Goal: Transaction & Acquisition: Purchase product/service

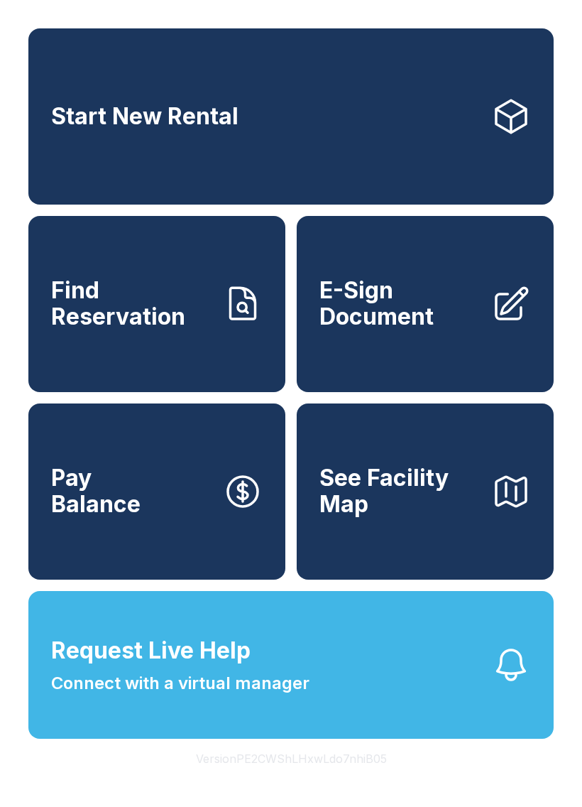
click at [148, 533] on link "Pay Balance" at bounding box center [156, 491] width 257 height 176
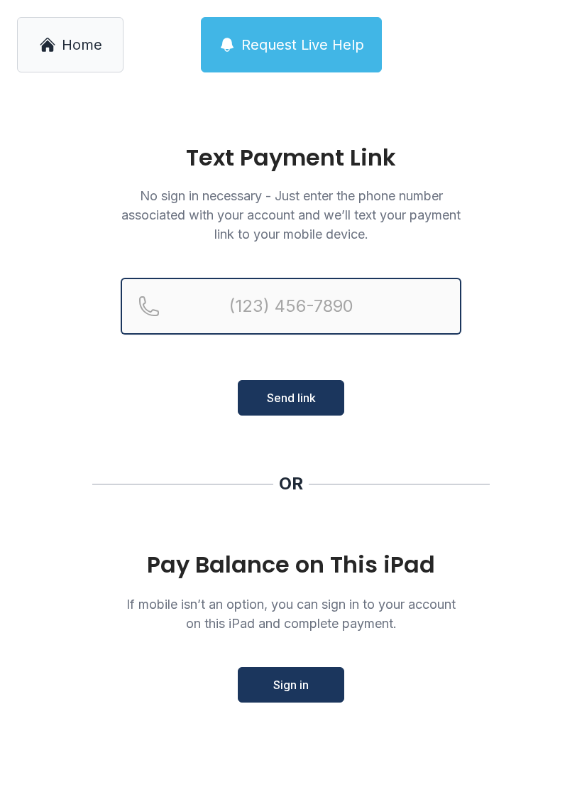
click at [264, 322] on input "Reservation phone number" at bounding box center [291, 306] width 341 height 57
type input "[PHONE_NUMBER]"
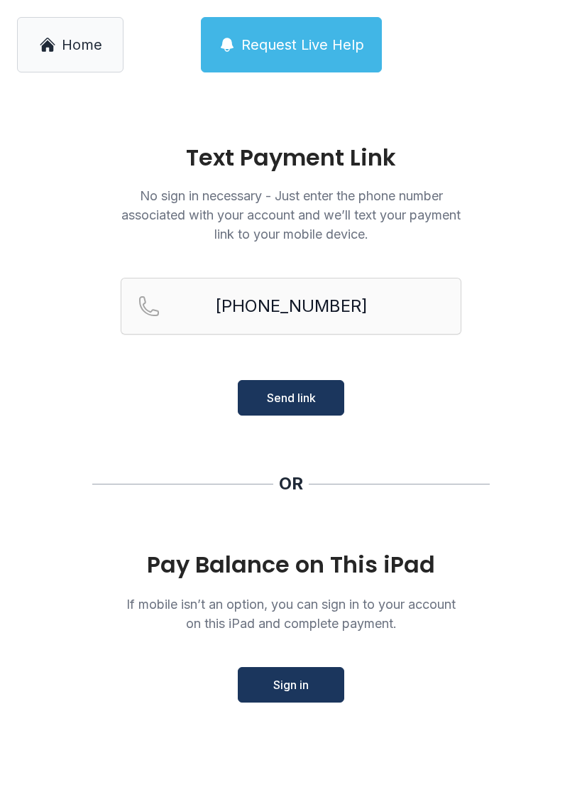
click at [308, 402] on span "Send link" at bounding box center [291, 397] width 49 height 17
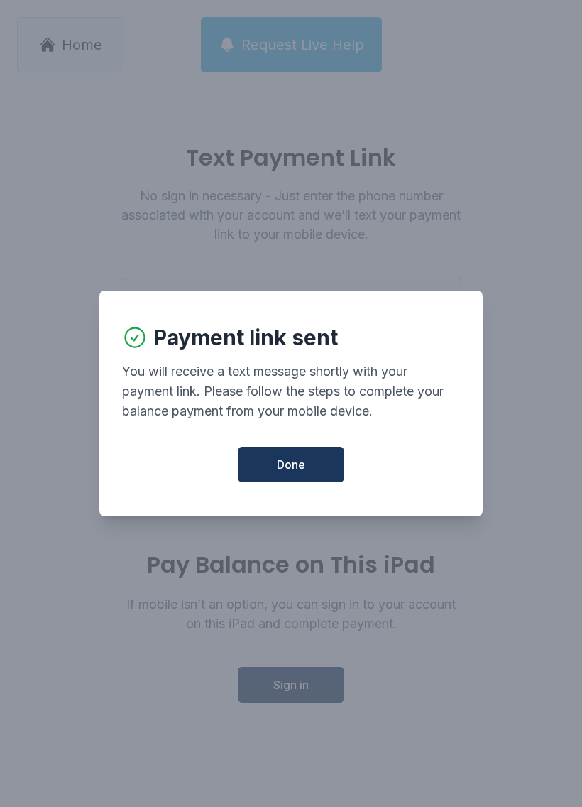
click at [288, 473] on span "Done" at bounding box center [291, 464] width 28 height 17
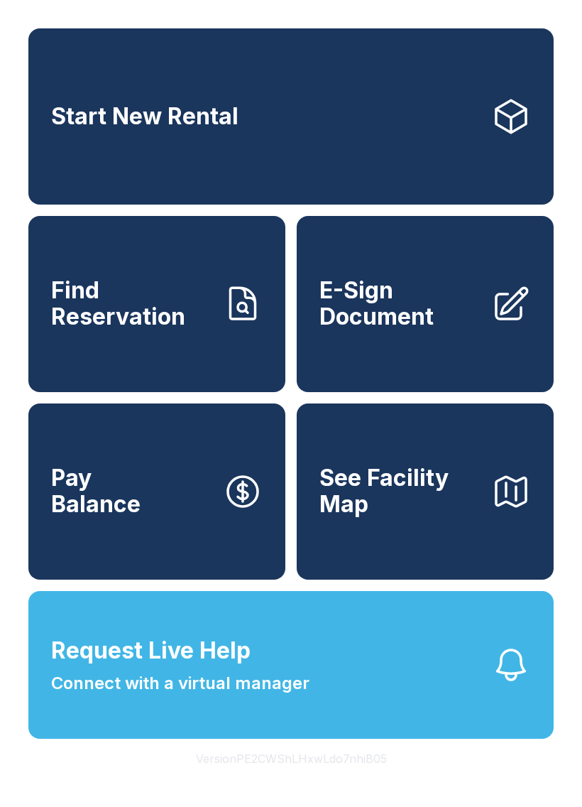
click at [247, 511] on icon at bounding box center [243, 491] width 40 height 40
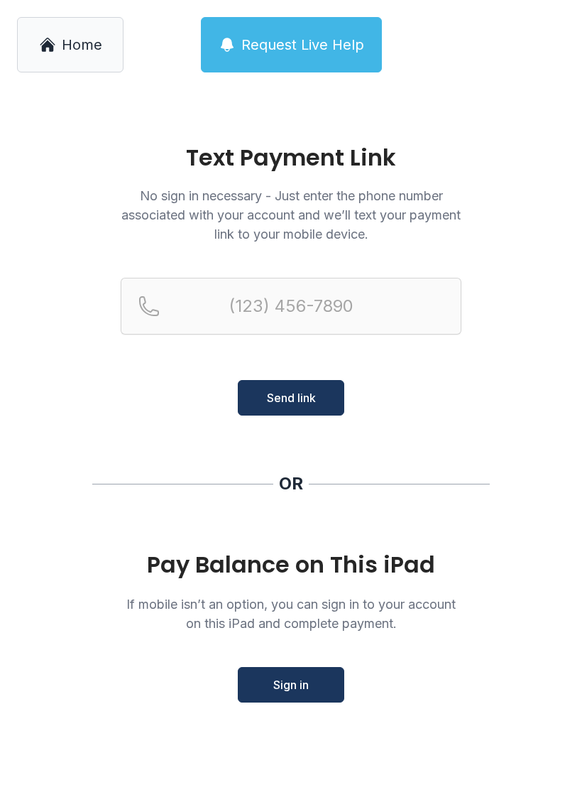
click at [306, 682] on span "Sign in" at bounding box center [291, 684] width 36 height 17
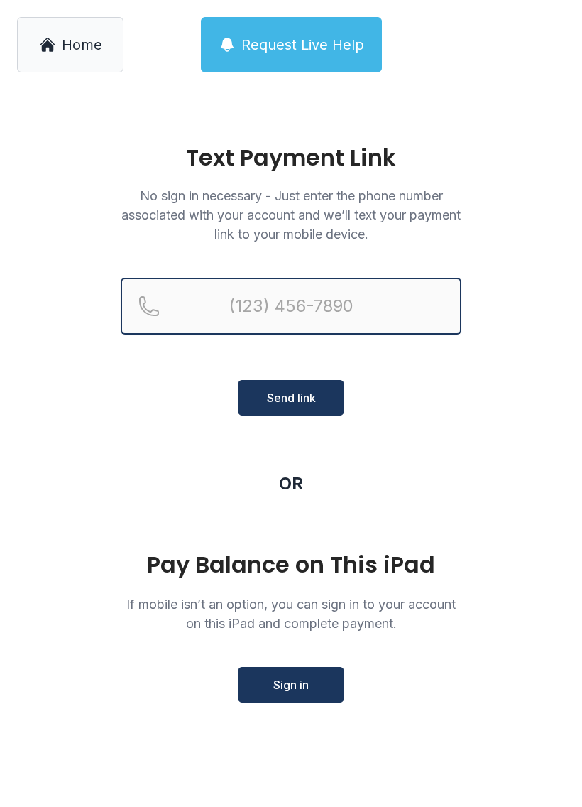
click at [256, 303] on input "Reservation phone number" at bounding box center [291, 306] width 341 height 57
type input "[PHONE_NUMBER]"
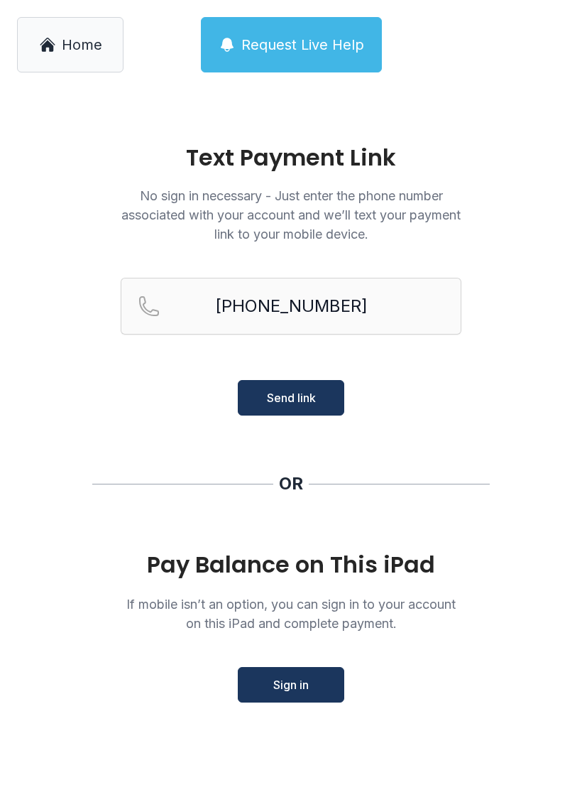
click at [296, 413] on button "Send link" at bounding box center [291, 398] width 107 height 36
click at [299, 410] on button "Send link" at bounding box center [291, 398] width 107 height 36
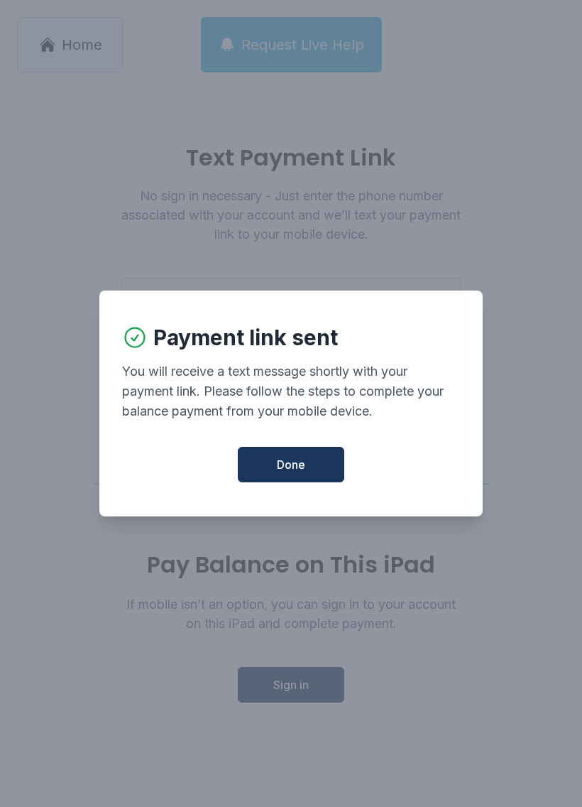
click at [284, 482] on button "Done" at bounding box center [291, 465] width 107 height 36
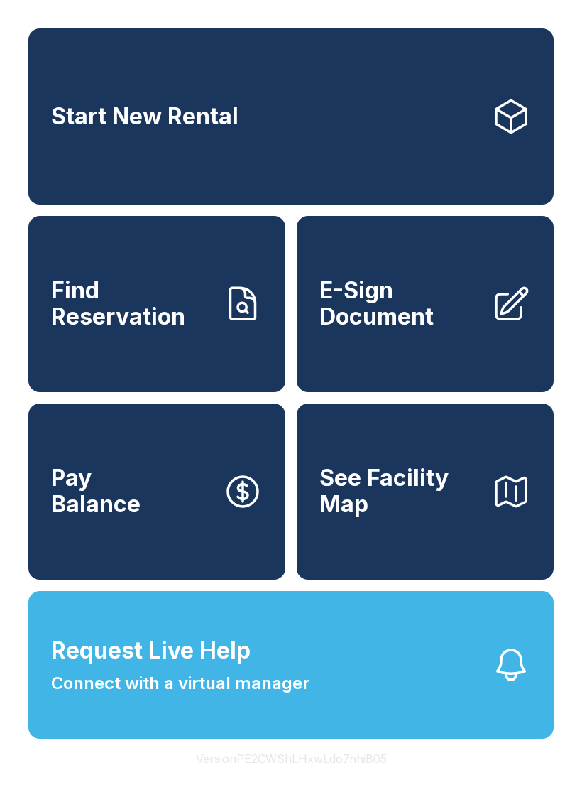
click at [222, 506] on link "Pay Balance" at bounding box center [156, 491] width 257 height 176
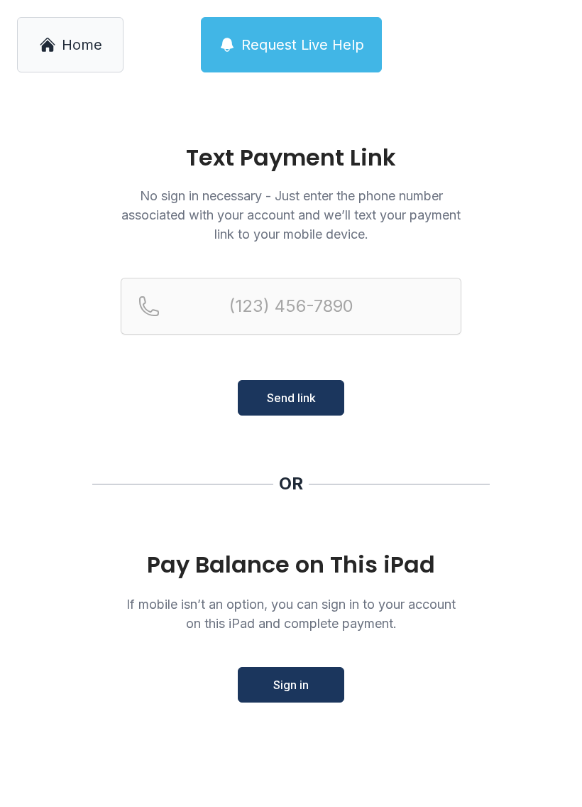
click at [290, 682] on span "Sign in" at bounding box center [291, 684] width 36 height 17
click at [82, 65] on link "Home" at bounding box center [70, 44] width 107 height 55
